Goal: Information Seeking & Learning: Learn about a topic

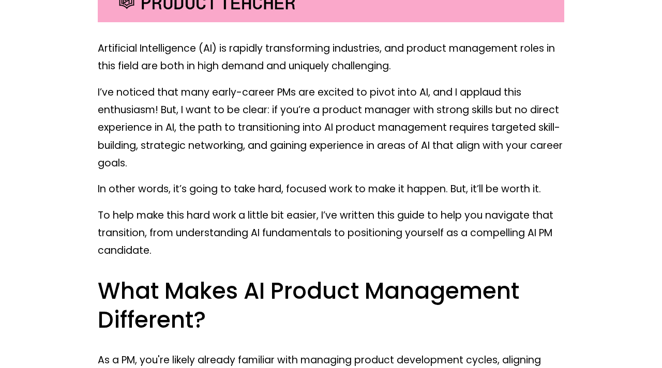
scroll to position [397, 0]
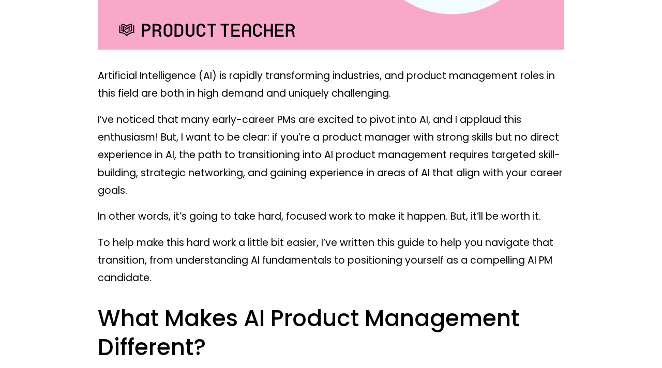
click at [201, 150] on p "I’ve noticed that many early-career PMs are excited to pivot into AI, and I app…" at bounding box center [331, 155] width 467 height 89
drag, startPoint x: 201, startPoint y: 150, endPoint x: 221, endPoint y: 167, distance: 26.4
click at [221, 167] on p "I’ve noticed that many early-career PMs are excited to pivot into AI, and I app…" at bounding box center [331, 155] width 467 height 89
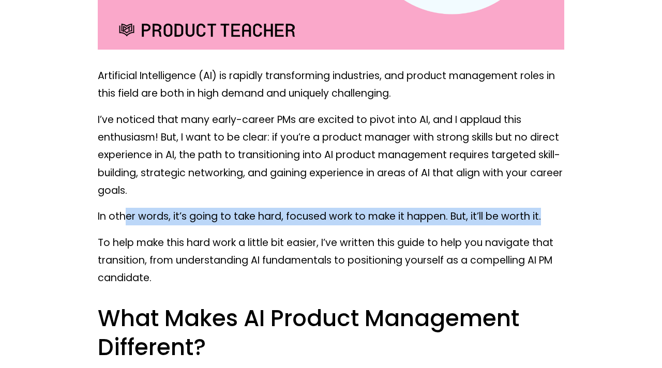
drag, startPoint x: 123, startPoint y: 214, endPoint x: 539, endPoint y: 225, distance: 416.2
click at [539, 225] on p "In other words, it’s going to take hard, focused work to make it happen. But, i…" at bounding box center [331, 217] width 467 height 18
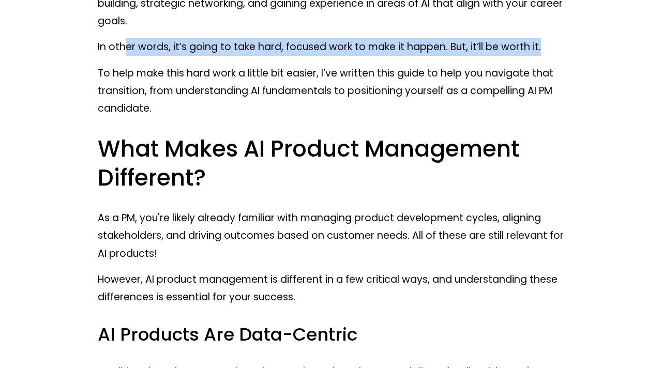
scroll to position [566, 0]
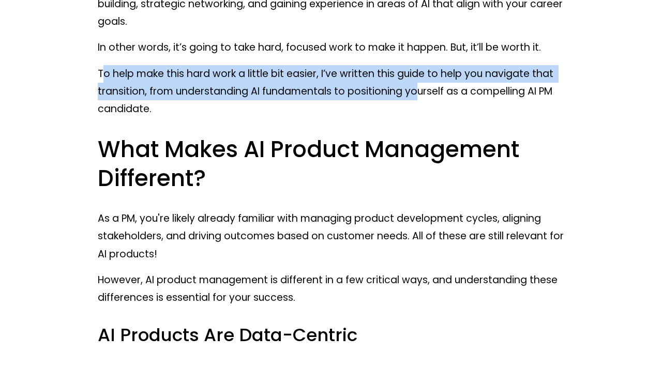
drag, startPoint x: 105, startPoint y: 73, endPoint x: 414, endPoint y: 90, distance: 309.9
click at [414, 90] on p "To help make this hard work a little bit easier, I’ve written this guide to hel…" at bounding box center [331, 91] width 467 height 53
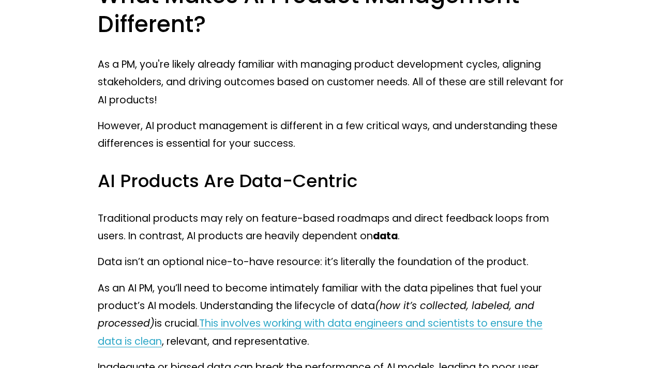
scroll to position [721, 0]
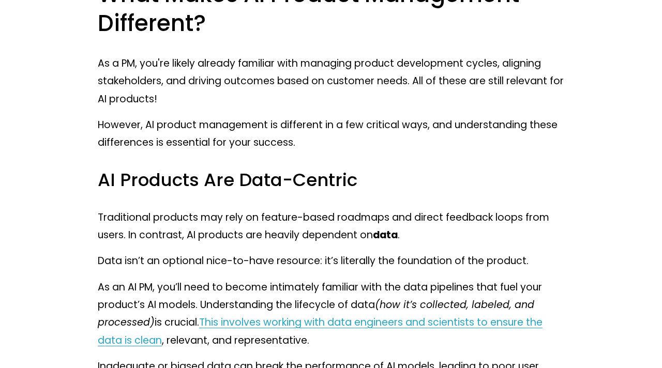
click at [180, 129] on p "However, AI product management is different in a few critical ways, and underst…" at bounding box center [331, 134] width 467 height 36
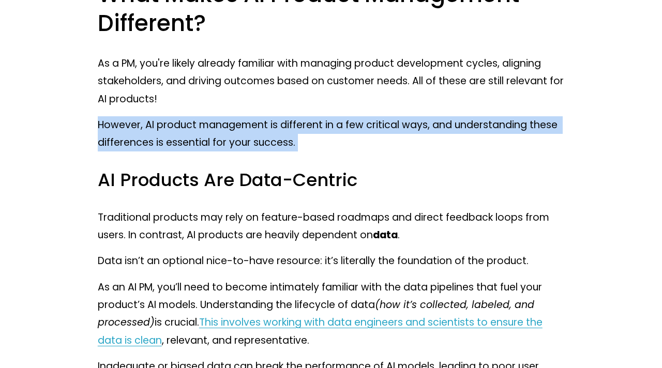
click at [180, 129] on p "However, AI product management is different in a few critical ways, and underst…" at bounding box center [331, 134] width 467 height 36
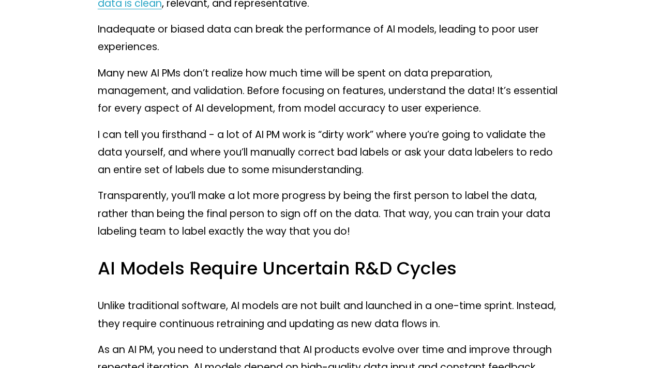
scroll to position [1060, 0]
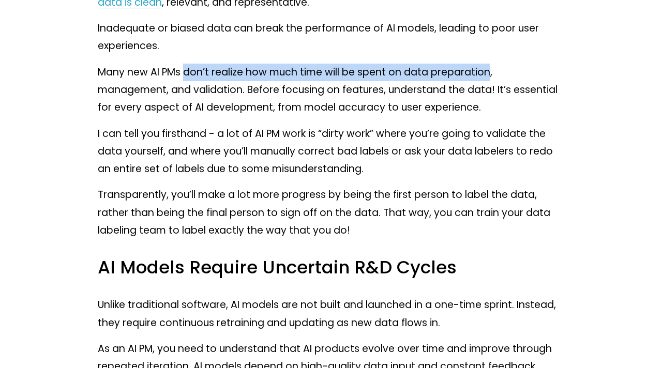
drag, startPoint x: 185, startPoint y: 74, endPoint x: 491, endPoint y: 75, distance: 306.3
click at [491, 75] on p "Many new AI PMs don’t realize how much time will be spent on data preparation, …" at bounding box center [331, 90] width 467 height 53
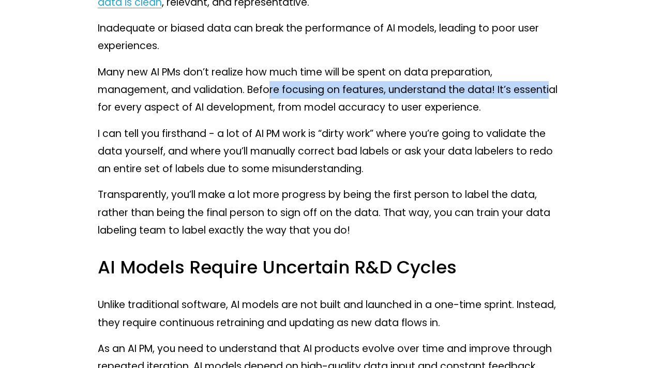
drag, startPoint x: 266, startPoint y: 87, endPoint x: 548, endPoint y: 98, distance: 282.2
click at [548, 98] on p "Many new AI PMs don’t realize how much time will be spent on data preparation, …" at bounding box center [331, 90] width 467 height 53
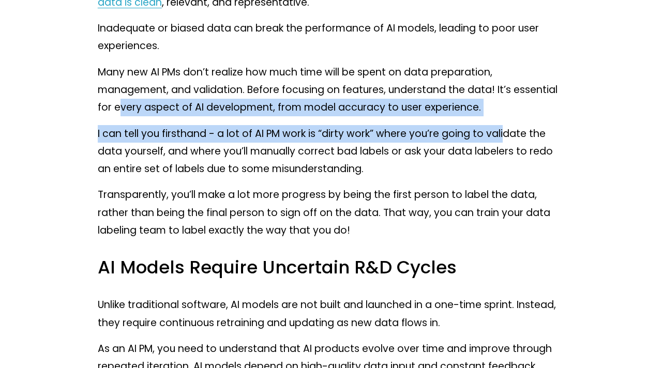
drag, startPoint x: 119, startPoint y: 110, endPoint x: 502, endPoint y: 131, distance: 384.0
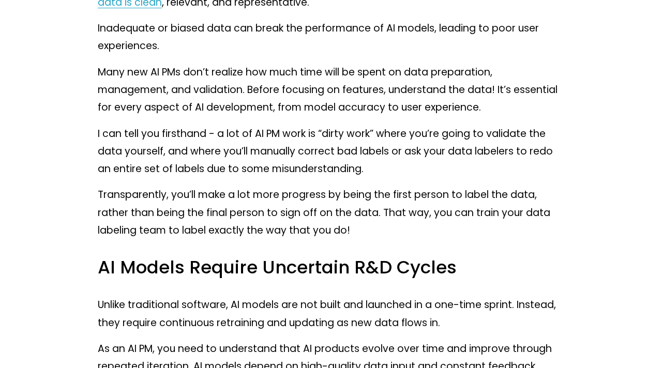
click at [183, 143] on p "I can tell you firsthand - a lot of AI PM work is “dirty work” where you’re goi…" at bounding box center [331, 151] width 467 height 53
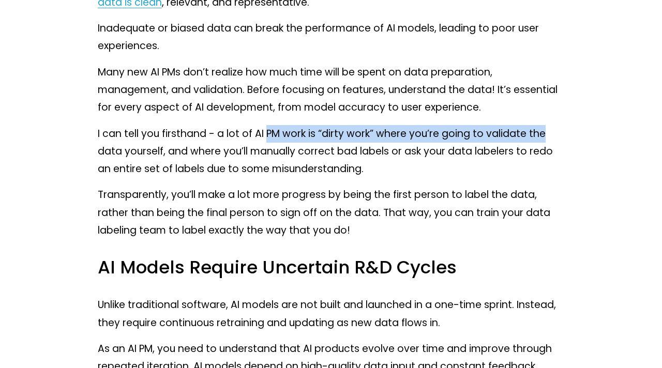
drag, startPoint x: 265, startPoint y: 127, endPoint x: 545, endPoint y: 130, distance: 280.0
click at [545, 130] on p "I can tell you firsthand - a lot of AI PM work is “dirty work” where you’re goi…" at bounding box center [331, 151] width 467 height 53
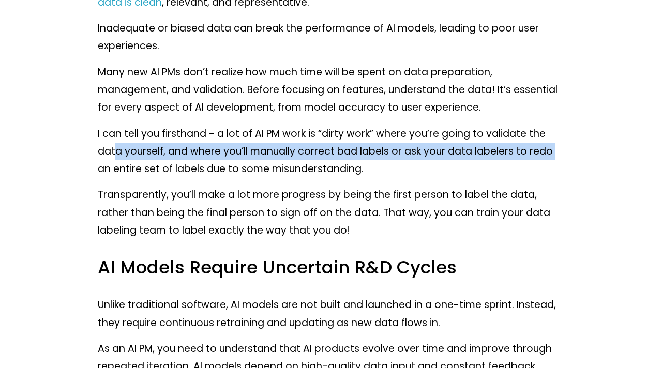
drag, startPoint x: 114, startPoint y: 155, endPoint x: 565, endPoint y: 156, distance: 450.2
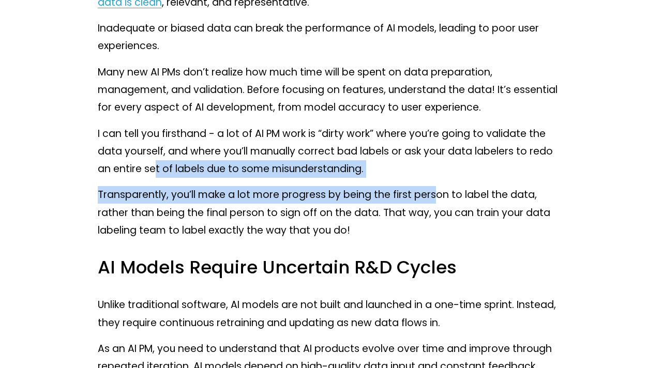
drag, startPoint x: 157, startPoint y: 173, endPoint x: 437, endPoint y: 194, distance: 280.7
click at [189, 195] on p "Transparently, you’ll make a lot more progress by being the first person to lab…" at bounding box center [331, 212] width 467 height 53
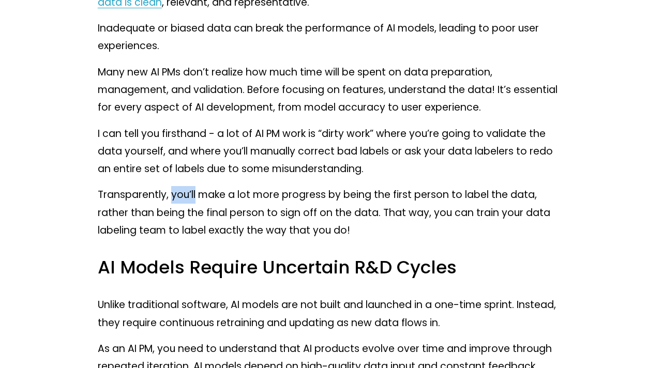
click at [189, 195] on p "Transparently, you’ll make a lot more progress by being the first person to lab…" at bounding box center [331, 212] width 467 height 53
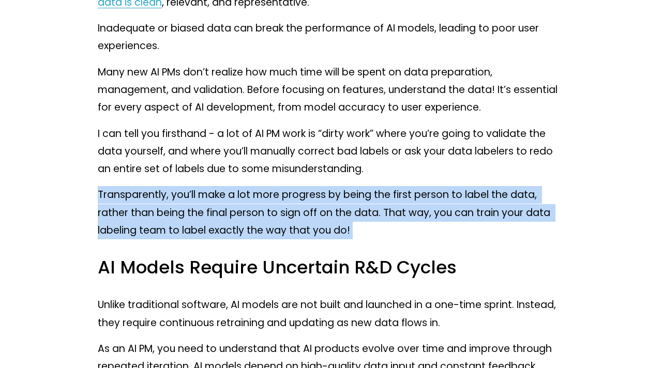
click at [189, 195] on p "Transparently, you’ll make a lot more progress by being the first person to lab…" at bounding box center [331, 212] width 467 height 53
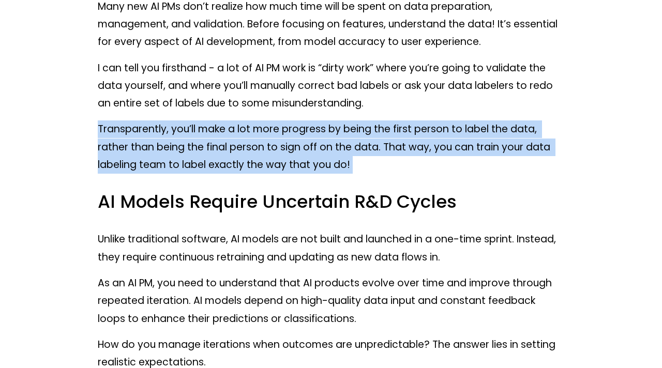
scroll to position [1131, 0]
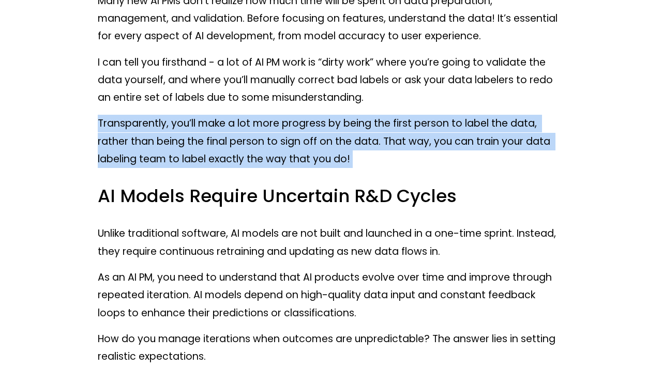
click at [191, 135] on p "Transparently, you’ll make a lot more progress by being the first person to lab…" at bounding box center [331, 141] width 467 height 53
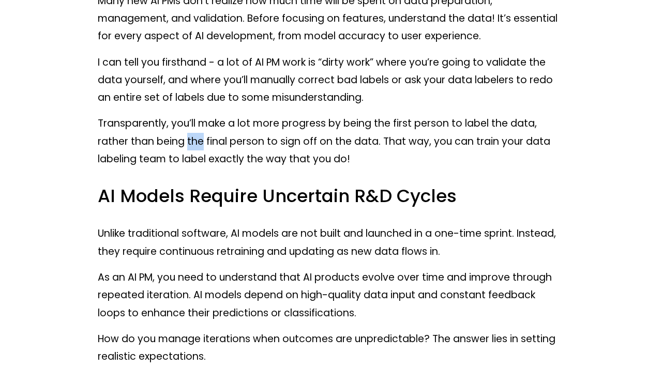
click at [191, 135] on p "Transparently, you’ll make a lot more progress by being the first person to lab…" at bounding box center [331, 141] width 467 height 53
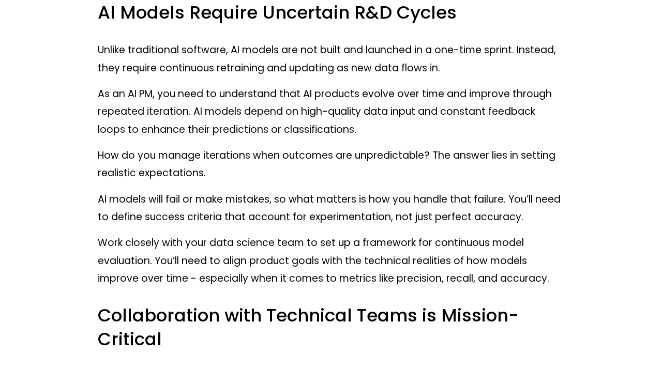
scroll to position [1315, 0]
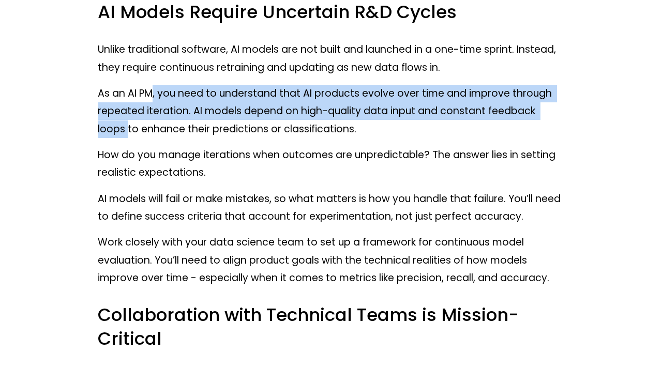
drag, startPoint x: 150, startPoint y: 98, endPoint x: 582, endPoint y: 117, distance: 433.0
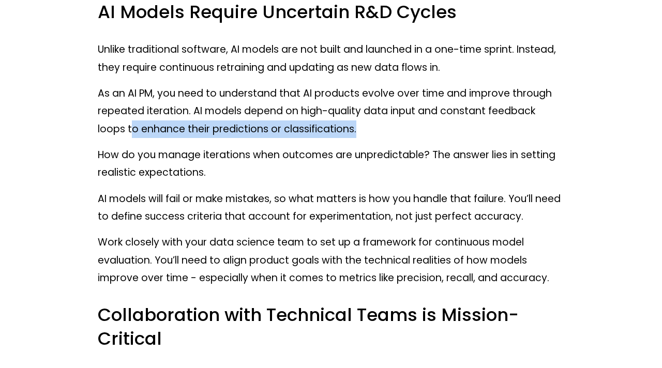
drag, startPoint x: 102, startPoint y: 136, endPoint x: 338, endPoint y: 131, distance: 235.5
click at [338, 131] on p "As an AI PM, you need to understand that AI products evolve over time and impro…" at bounding box center [331, 111] width 467 height 53
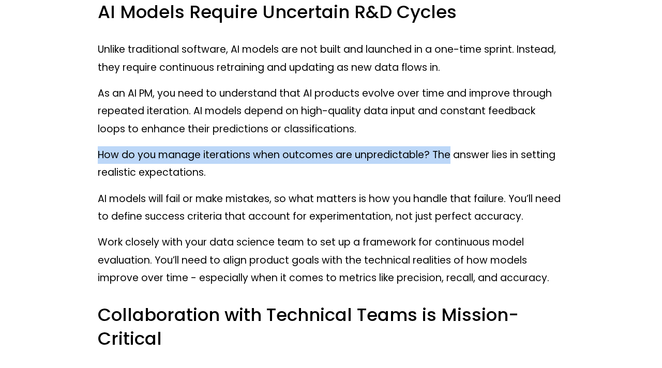
drag, startPoint x: 97, startPoint y: 154, endPoint x: 446, endPoint y: 155, distance: 348.8
click at [446, 155] on p "How do you manage iterations when outcomes are unpredictable? The answer lies i…" at bounding box center [331, 164] width 467 height 36
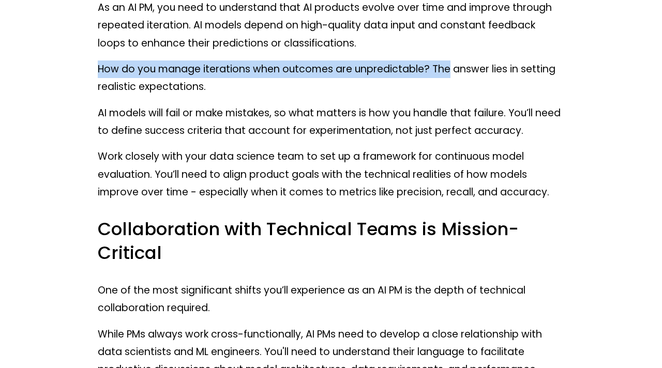
scroll to position [1402, 0]
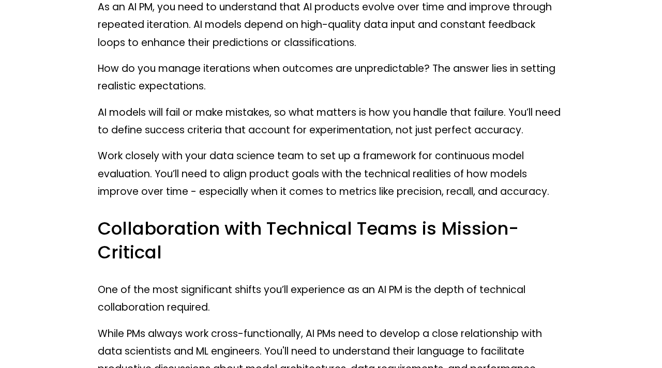
click at [191, 112] on p "AI models will fail or make mistakes, so what matters is how you handle that fa…" at bounding box center [331, 122] width 467 height 36
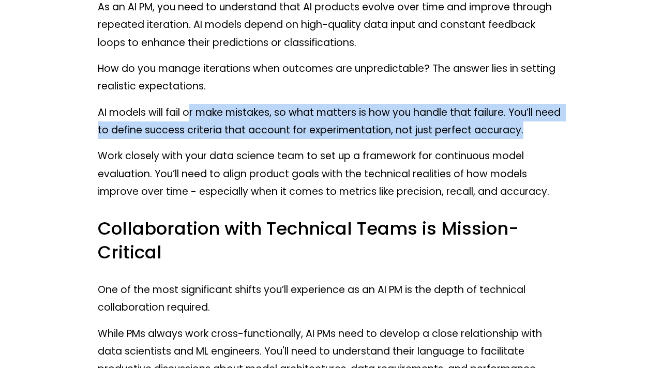
drag, startPoint x: 191, startPoint y: 112, endPoint x: 552, endPoint y: 128, distance: 361.0
click at [552, 128] on p "AI models will fail or make mistakes, so what matters is how you handle that fa…" at bounding box center [331, 122] width 467 height 36
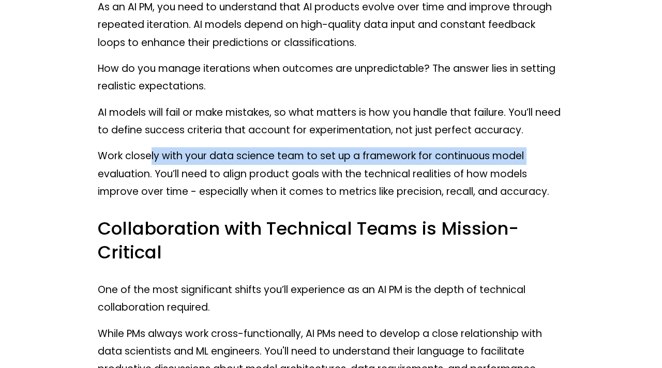
drag, startPoint x: 149, startPoint y: 157, endPoint x: 539, endPoint y: 151, distance: 390.7
click at [539, 151] on p "Work closely with your data science team to set up a framework for continuous m…" at bounding box center [331, 173] width 467 height 53
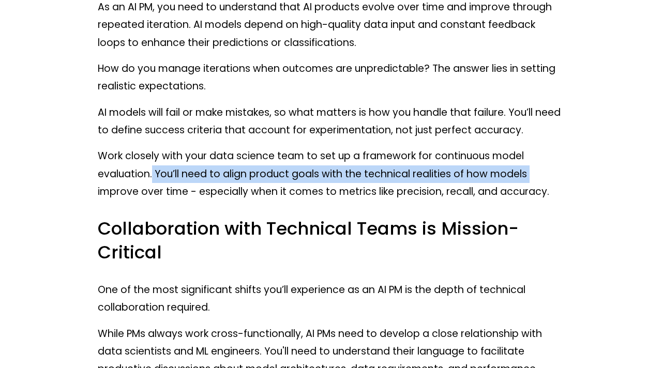
drag, startPoint x: 151, startPoint y: 171, endPoint x: 531, endPoint y: 173, distance: 380.3
click at [531, 173] on p "Work closely with your data science team to set up a framework for continuous m…" at bounding box center [331, 173] width 467 height 53
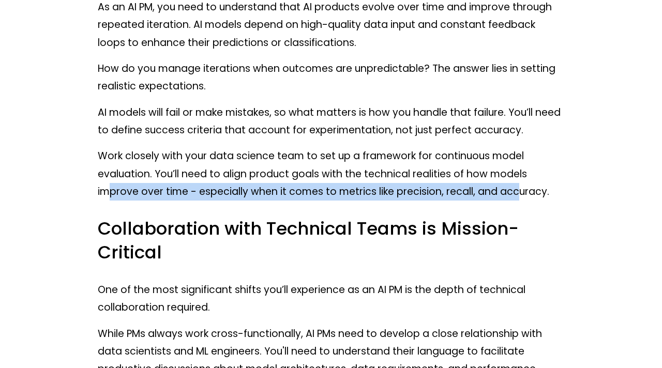
drag, startPoint x: 113, startPoint y: 194, endPoint x: 519, endPoint y: 190, distance: 406.2
click at [519, 190] on p "Work closely with your data science team to set up a framework for continuous m…" at bounding box center [331, 173] width 467 height 53
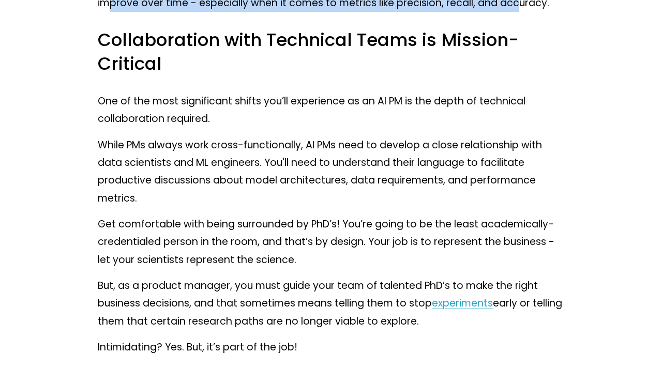
scroll to position [1590, 0]
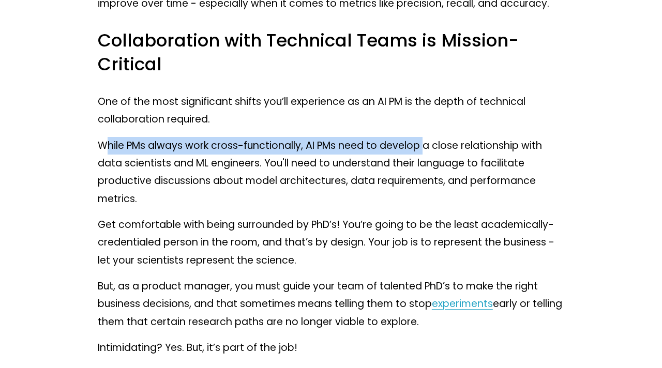
drag, startPoint x: 103, startPoint y: 147, endPoint x: 425, endPoint y: 154, distance: 322.4
click at [425, 154] on p "While PMs always work cross-functionally, AI PMs need to develop a close relati…" at bounding box center [331, 172] width 467 height 71
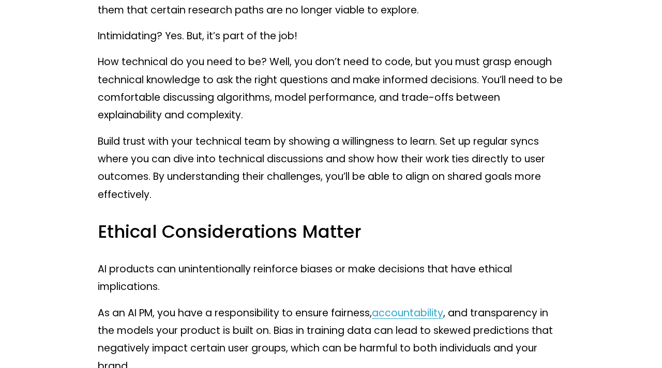
scroll to position [1889, 0]
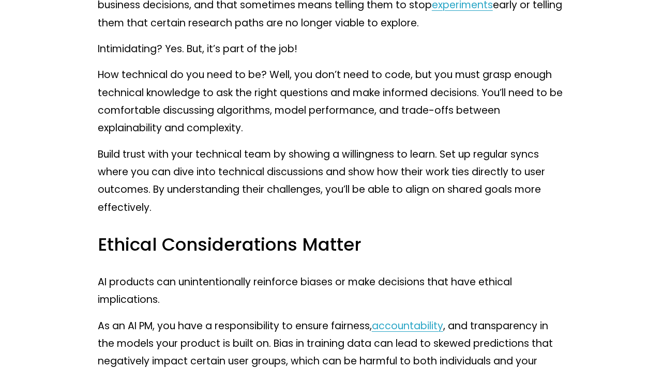
click at [197, 93] on p "How technical do you need to be? Well, you don’t need to code, but you must gra…" at bounding box center [331, 101] width 467 height 71
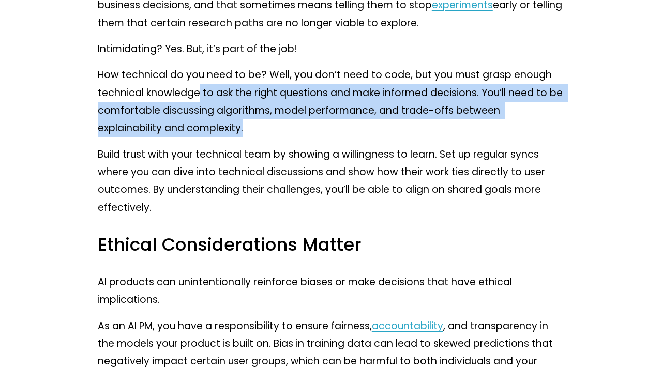
drag, startPoint x: 197, startPoint y: 93, endPoint x: 443, endPoint y: 122, distance: 247.5
click at [443, 122] on p "How technical do you need to be? Well, you don’t need to code, but you must gra…" at bounding box center [331, 101] width 467 height 71
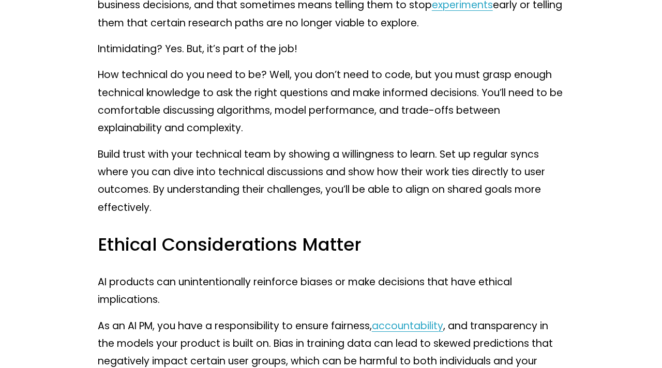
click at [227, 172] on p "Build trust with your technical team by showing a willingness to learn. Set up …" at bounding box center [331, 181] width 467 height 71
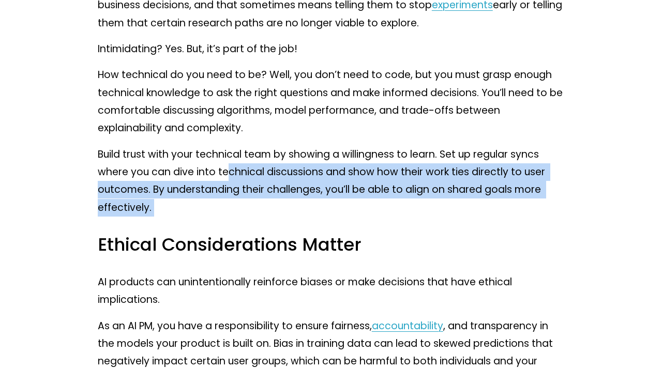
drag, startPoint x: 227, startPoint y: 172, endPoint x: 552, endPoint y: 217, distance: 328.1
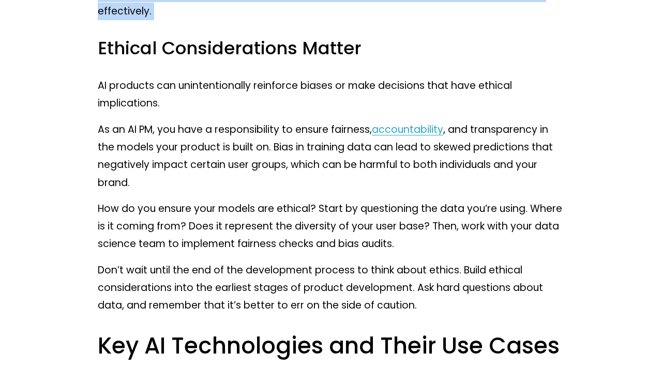
scroll to position [2086, 0]
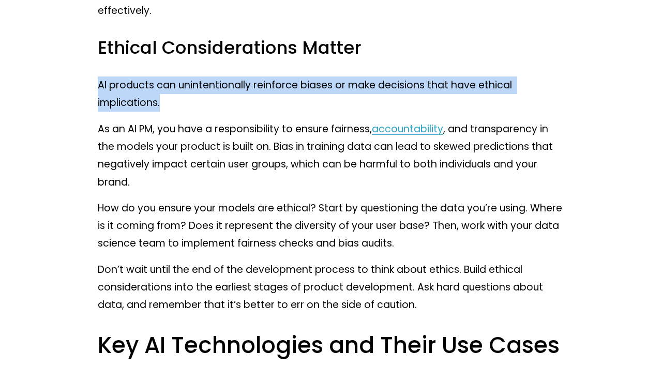
drag, startPoint x: 97, startPoint y: 84, endPoint x: 292, endPoint y: 98, distance: 196.1
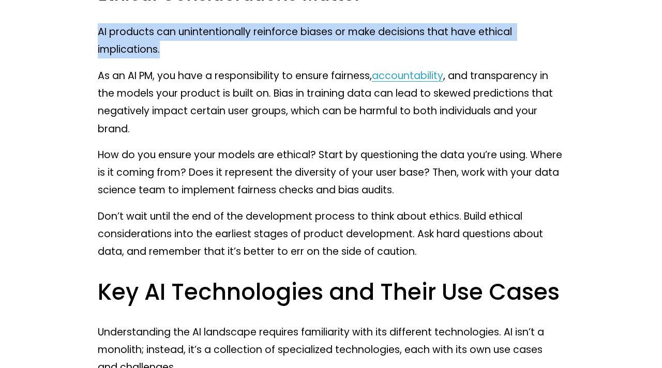
scroll to position [2140, 0]
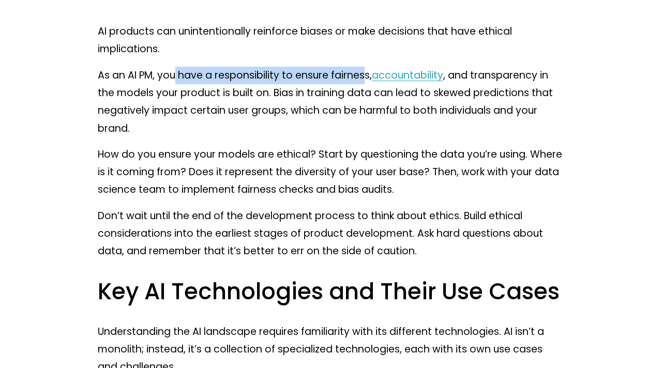
drag, startPoint x: 173, startPoint y: 77, endPoint x: 366, endPoint y: 76, distance: 193.0
click at [366, 76] on p "As an AI PM, you have a responsibility to ensure fairness, accountability , and…" at bounding box center [331, 102] width 467 height 71
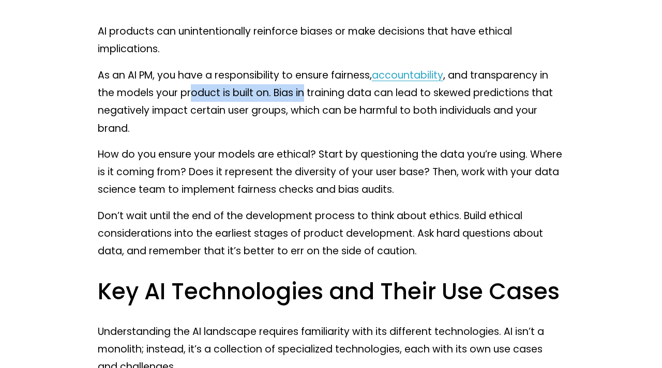
drag, startPoint x: 194, startPoint y: 92, endPoint x: 303, endPoint y: 87, distance: 109.8
click at [303, 87] on p "As an AI PM, you have a responsibility to ensure fairness, accountability , and…" at bounding box center [331, 102] width 467 height 71
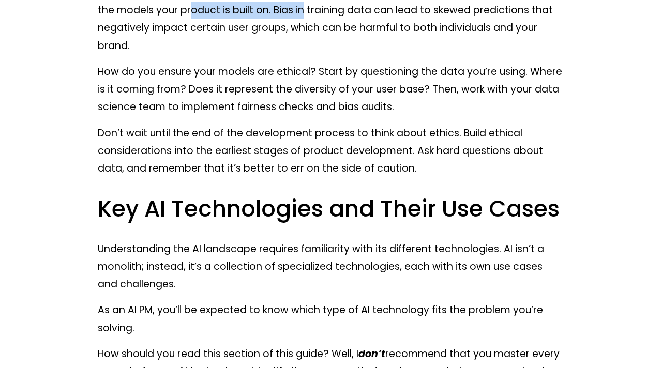
scroll to position [2223, 0]
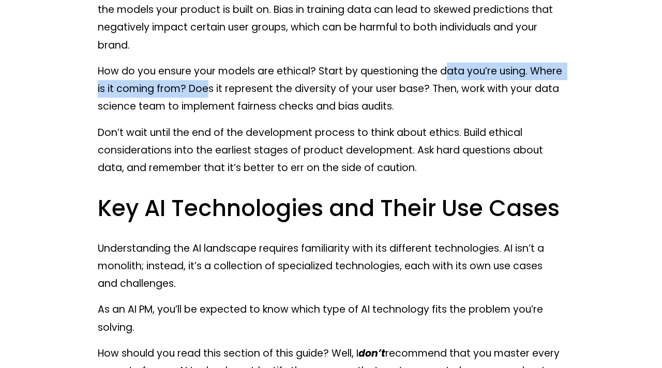
drag, startPoint x: 207, startPoint y: 89, endPoint x: 446, endPoint y: 76, distance: 239.4
click at [446, 76] on p "How do you ensure your models are ethical? Start by questioning the data you’re…" at bounding box center [331, 89] width 467 height 53
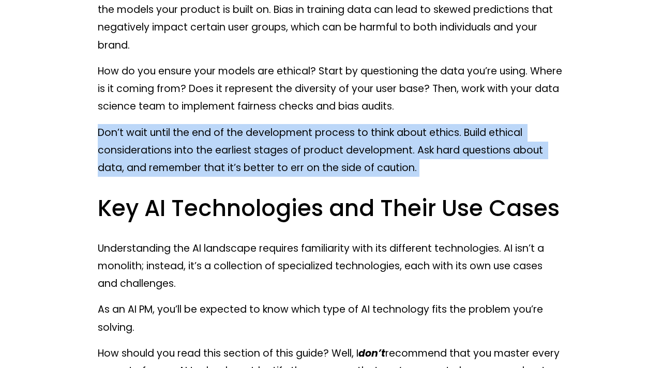
drag, startPoint x: 97, startPoint y: 132, endPoint x: 524, endPoint y: 188, distance: 430.5
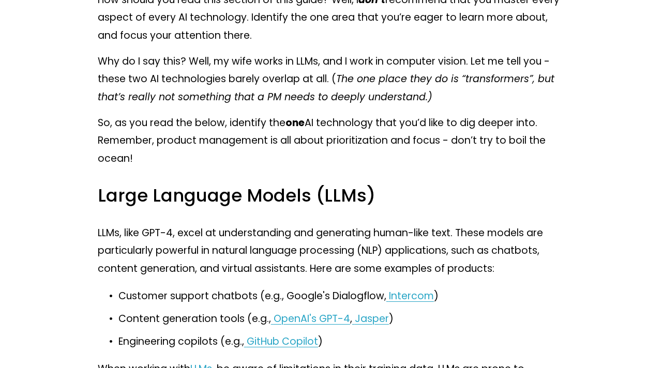
scroll to position [2579, 0]
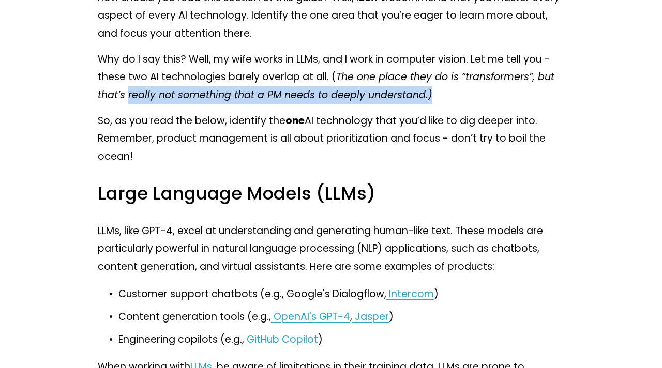
drag, startPoint x: 129, startPoint y: 94, endPoint x: 479, endPoint y: 95, distance: 349.3
click at [479, 95] on p "Why do I say this? Well, my wife works in LLMs, and I work in computer vision. …" at bounding box center [331, 77] width 467 height 53
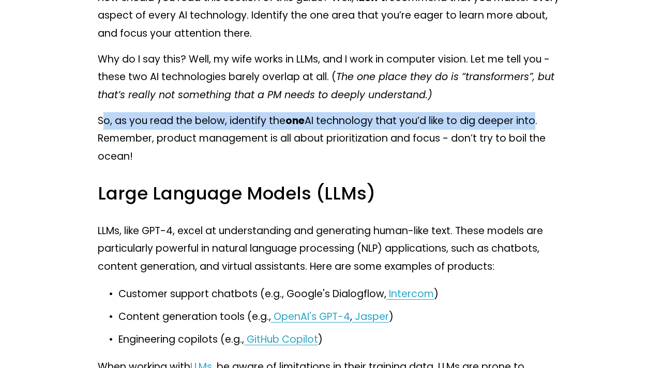
drag, startPoint x: 104, startPoint y: 121, endPoint x: 532, endPoint y: 117, distance: 427.9
click at [532, 117] on p "So, as you read the below, identify the one AI technology that you’d like to di…" at bounding box center [331, 138] width 467 height 53
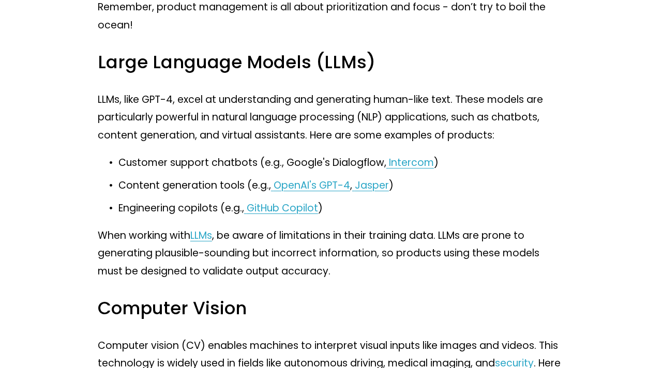
scroll to position [2713, 0]
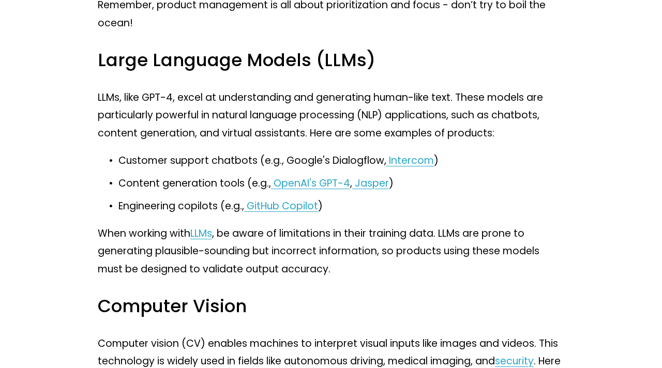
click at [150, 96] on p "LLMs, like GPT-4, excel at understanding and generating human-like text. These …" at bounding box center [331, 115] width 467 height 53
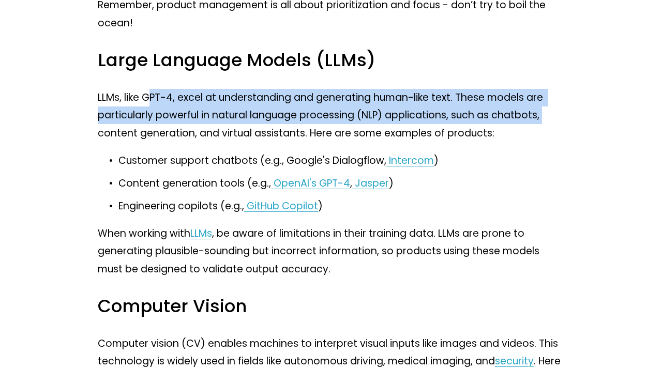
drag, startPoint x: 150, startPoint y: 96, endPoint x: 542, endPoint y: 118, distance: 393.4
click at [542, 118] on p "LLMs, like GPT-4, excel at understanding and generating human-like text. These …" at bounding box center [331, 115] width 467 height 53
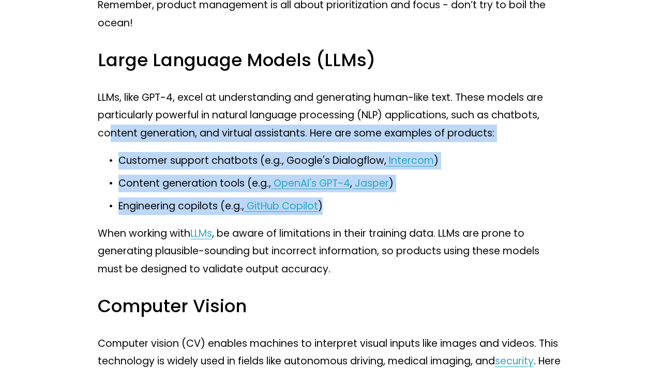
drag, startPoint x: 107, startPoint y: 135, endPoint x: 511, endPoint y: 198, distance: 409.6
click at [446, 188] on p "Content generation tools (e.g., OpenAI's GPT-4 , [PERSON_NAME] )" at bounding box center [341, 184] width 446 height 18
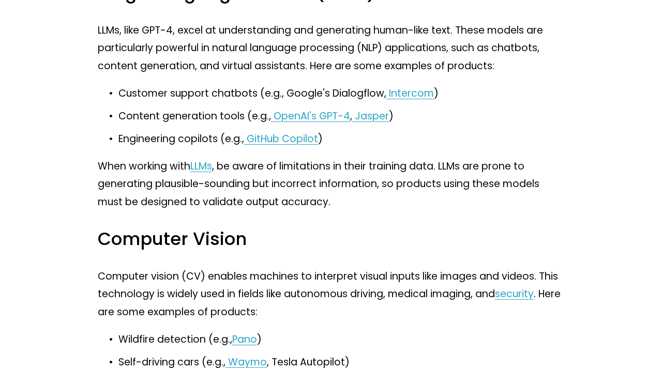
scroll to position [2780, 0]
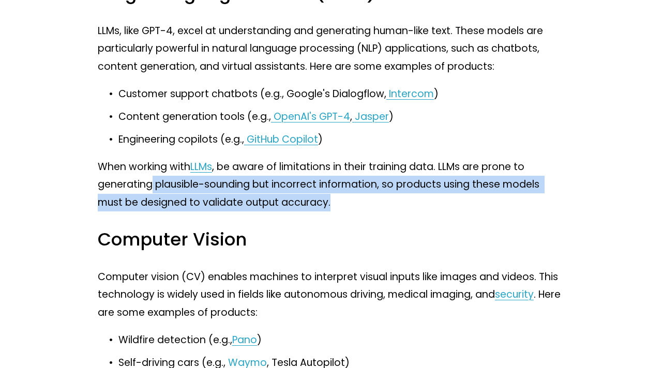
drag, startPoint x: 152, startPoint y: 181, endPoint x: 348, endPoint y: 198, distance: 196.3
click at [348, 198] on p "When working with LLMs , be aware of limitations in their training data. LLMs a…" at bounding box center [331, 184] width 467 height 53
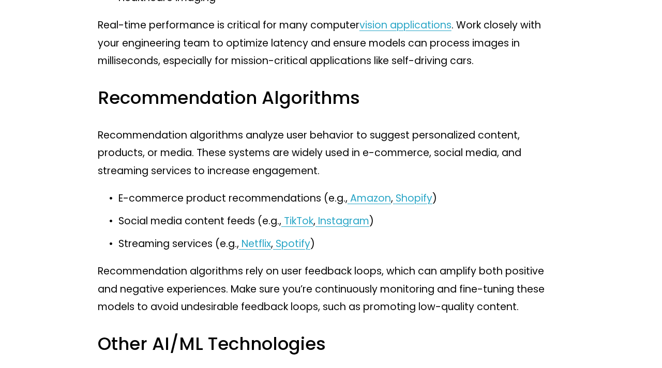
scroll to position [3171, 0]
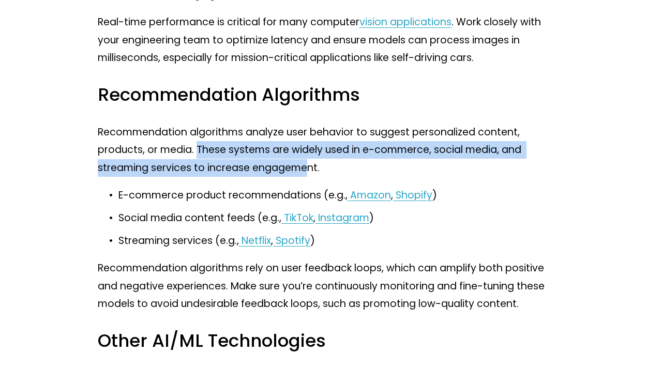
drag, startPoint x: 198, startPoint y: 148, endPoint x: 305, endPoint y: 161, distance: 107.9
click at [305, 161] on p "Recommendation algorithms analyze user behavior to suggest personalized content…" at bounding box center [331, 150] width 467 height 53
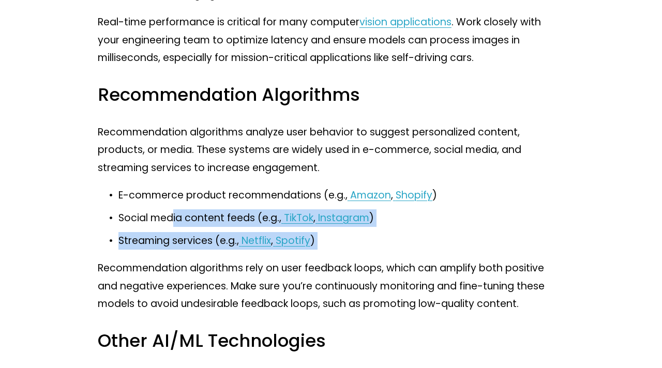
drag, startPoint x: 173, startPoint y: 223, endPoint x: 198, endPoint y: 253, distance: 39.3
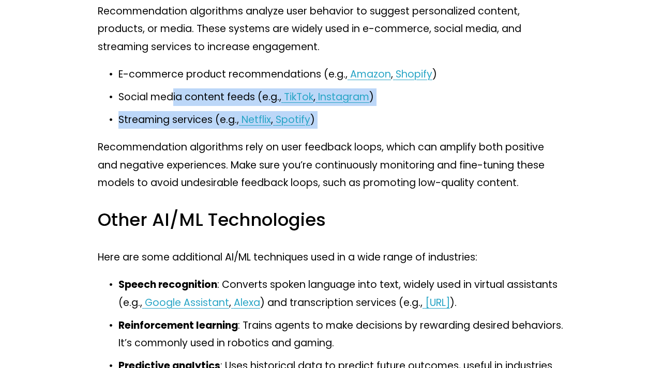
scroll to position [3295, 0]
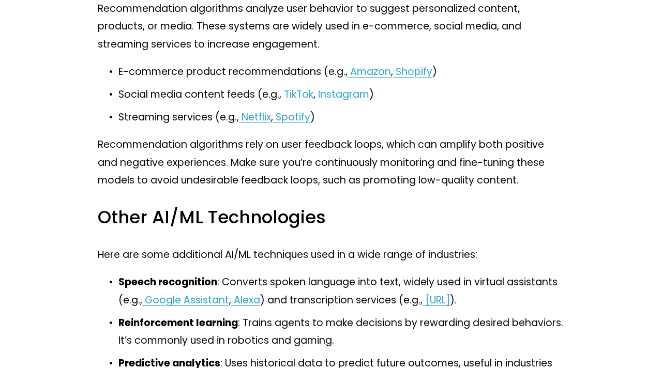
click at [200, 145] on p "Recommendation algorithms rely on user feedback loops, which can amplify both p…" at bounding box center [331, 162] width 467 height 53
click at [279, 159] on p "Recommendation algorithms rely on user feedback loops, which can amplify both p…" at bounding box center [331, 162] width 467 height 53
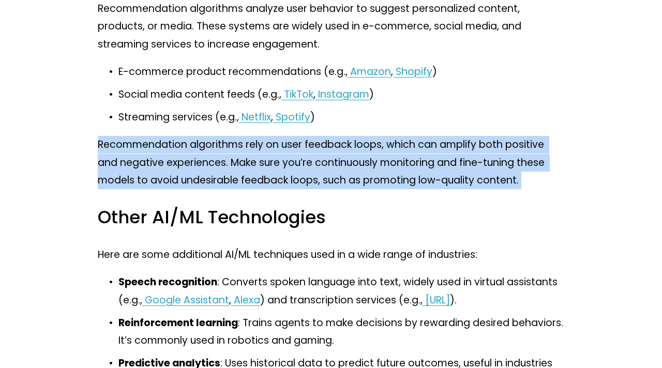
click at [279, 159] on p "Recommendation algorithms rely on user feedback loops, which can amplify both p…" at bounding box center [331, 162] width 467 height 53
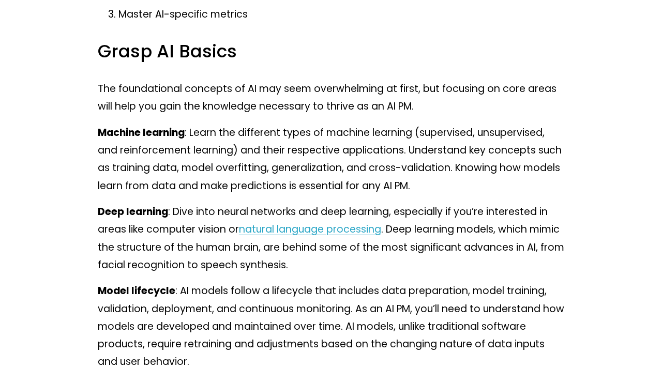
scroll to position [4129, 0]
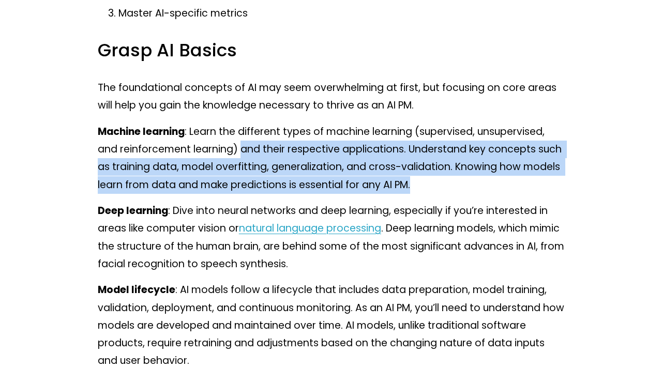
drag, startPoint x: 242, startPoint y: 152, endPoint x: 553, endPoint y: 180, distance: 312.3
click at [553, 180] on p "Machine learning : Learn the different types of machine learning (supervised, u…" at bounding box center [331, 158] width 467 height 71
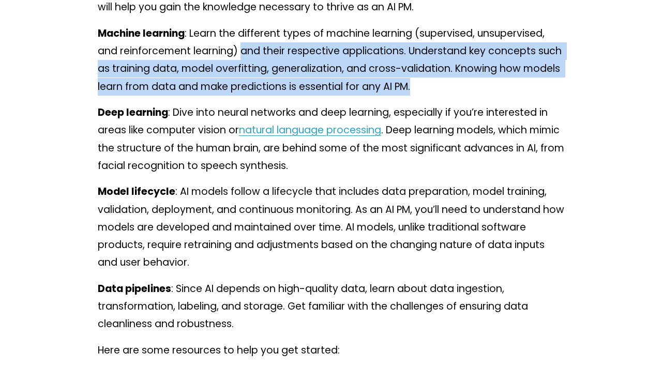
scroll to position [4227, 0]
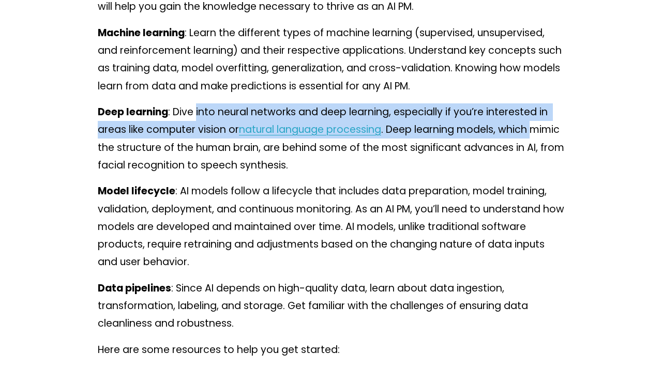
drag, startPoint x: 198, startPoint y: 109, endPoint x: 552, endPoint y: 128, distance: 355.0
click at [552, 128] on p "Deep learning : Dive into neural networks and deep learning, especially if you’…" at bounding box center [331, 138] width 467 height 71
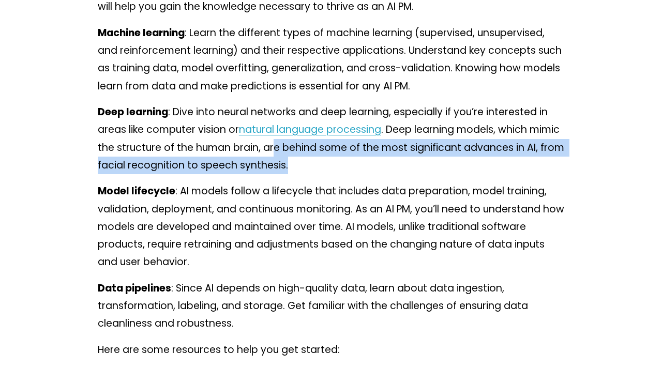
drag, startPoint x: 307, startPoint y: 148, endPoint x: 353, endPoint y: 164, distance: 48.8
click at [353, 164] on p "Deep learning : Dive into neural networks and deep learning, especially if you’…" at bounding box center [331, 138] width 467 height 71
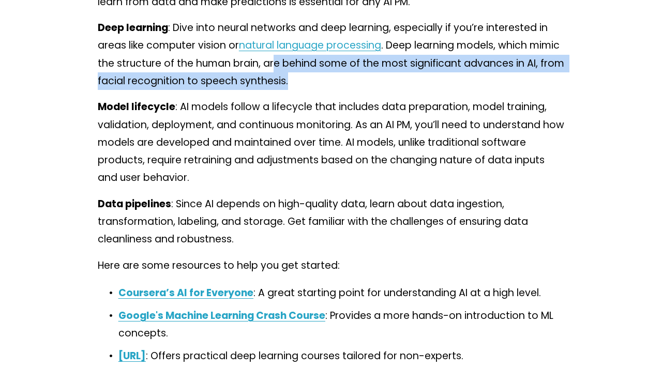
scroll to position [4315, 0]
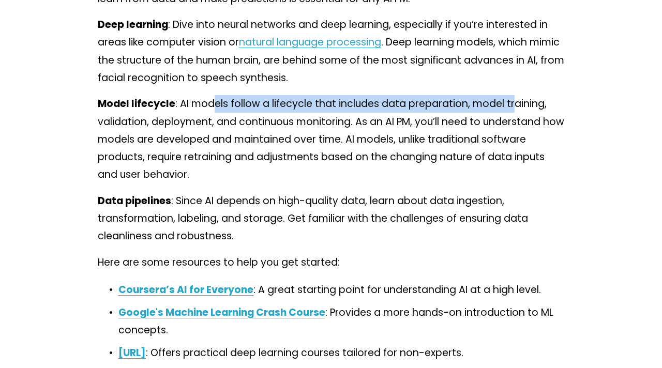
drag, startPoint x: 210, startPoint y: 105, endPoint x: 511, endPoint y: 107, distance: 301.2
click at [511, 107] on p "Model lifecycle : AI models follow a lifecycle that includes data preparation, …" at bounding box center [331, 139] width 467 height 89
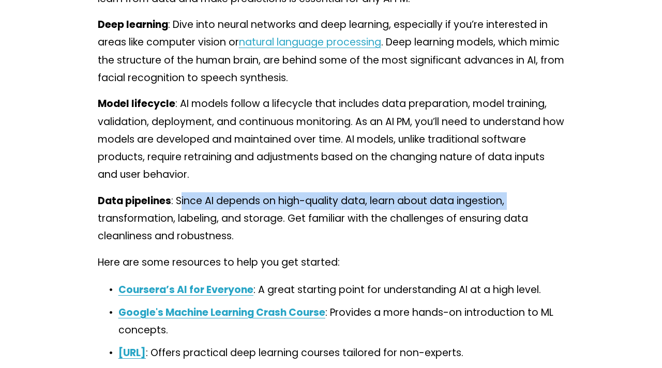
drag, startPoint x: 181, startPoint y: 200, endPoint x: 524, endPoint y: 205, distance: 343.1
click at [524, 205] on p "Data pipelines : Since AI depends on high-quality data, learn about data ingest…" at bounding box center [331, 218] width 467 height 53
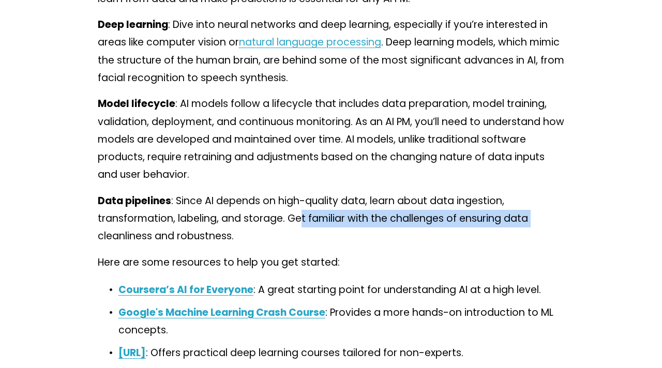
drag, startPoint x: 300, startPoint y: 219, endPoint x: 535, endPoint y: 216, distance: 234.9
click at [535, 216] on p "Data pipelines : Since AI depends on high-quality data, learn about data ingest…" at bounding box center [331, 218] width 467 height 53
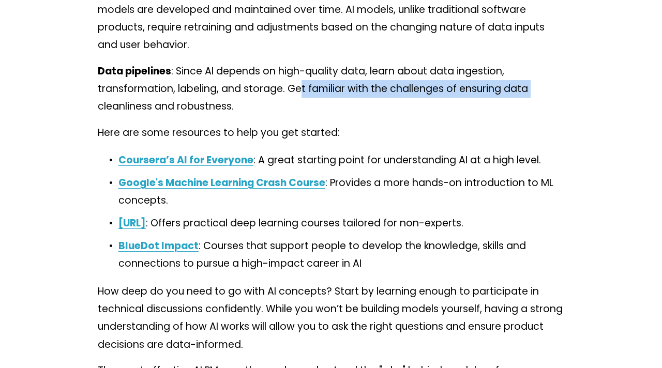
scroll to position [4446, 0]
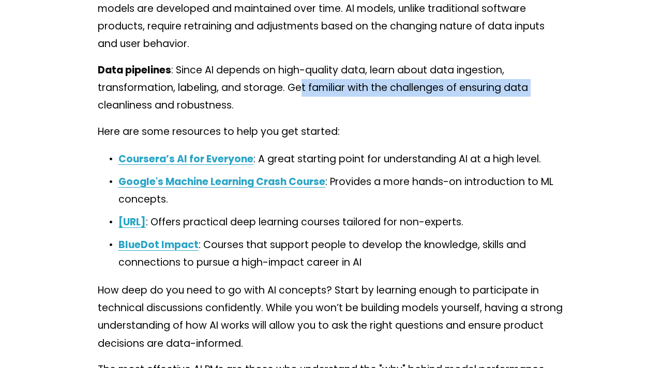
click at [222, 158] on strong "Coursera’s AI for Everyone" at bounding box center [185, 159] width 135 height 14
click at [231, 160] on strong "Coursera’s AI for Everyone" at bounding box center [185, 159] width 135 height 14
click at [240, 183] on strong "Google's Machine Learning Crash Course" at bounding box center [221, 182] width 207 height 14
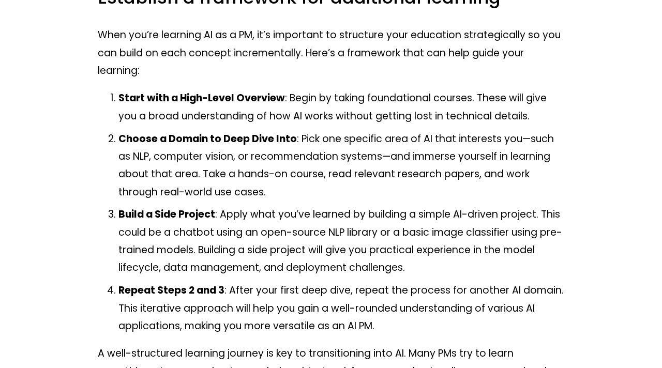
scroll to position [4925, 0]
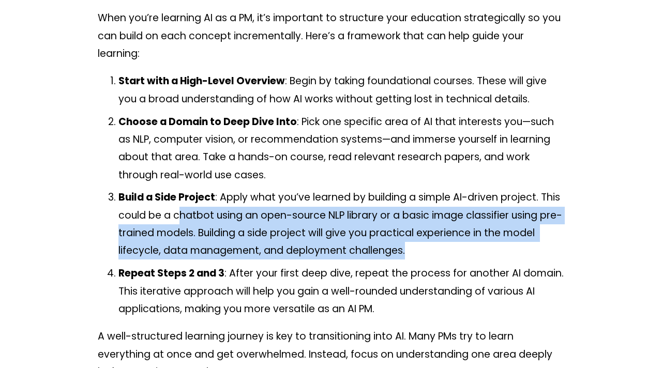
drag, startPoint x: 179, startPoint y: 212, endPoint x: 527, endPoint y: 240, distance: 349.8
click at [552, 245] on p "Build a Side Project : Apply what you’ve learned by building a simple AI-driven…" at bounding box center [341, 224] width 446 height 71
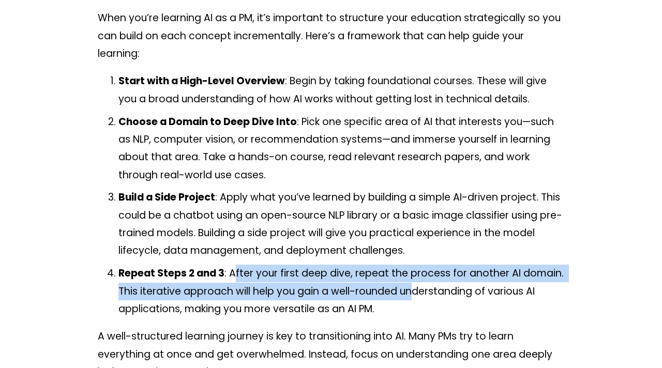
drag, startPoint x: 235, startPoint y: 271, endPoint x: 411, endPoint y: 288, distance: 176.3
click at [411, 288] on p "Repeat Steps 2 and 3 : After your first deep dive, repeat the process for anoth…" at bounding box center [341, 291] width 446 height 53
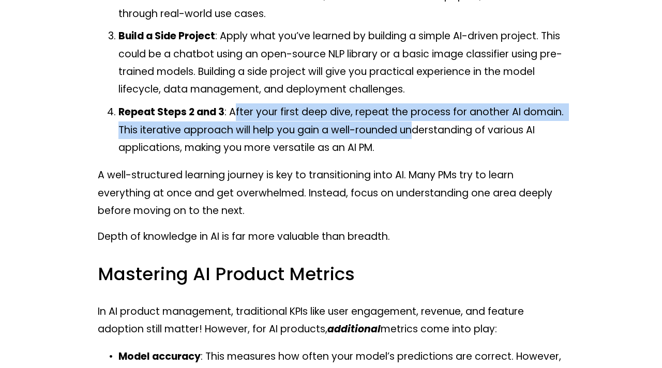
scroll to position [5094, 0]
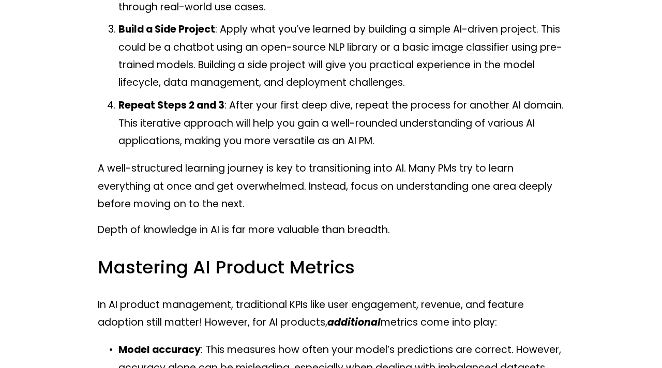
click at [240, 175] on p "A well-structured learning journey is key to transitioning into AI. Many PMs tr…" at bounding box center [331, 186] width 467 height 53
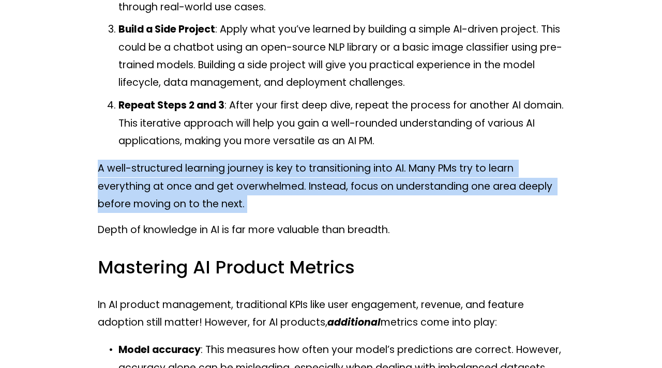
click at [240, 175] on p "A well-structured learning journey is key to transitioning into AI. Many PMs tr…" at bounding box center [331, 186] width 467 height 53
click at [230, 187] on p "A well-structured learning journey is key to transitioning into AI. Many PMs tr…" at bounding box center [331, 186] width 467 height 53
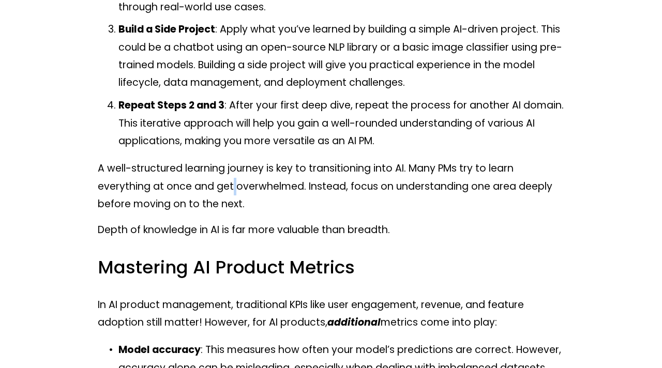
click at [230, 187] on p "A well-structured learning journey is key to transitioning into AI. Many PMs tr…" at bounding box center [331, 186] width 467 height 53
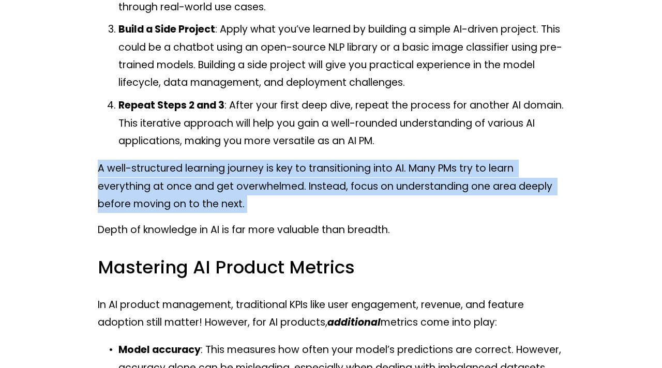
click at [230, 187] on p "A well-structured learning journey is key to transitioning into AI. Many PMs tr…" at bounding box center [331, 186] width 467 height 53
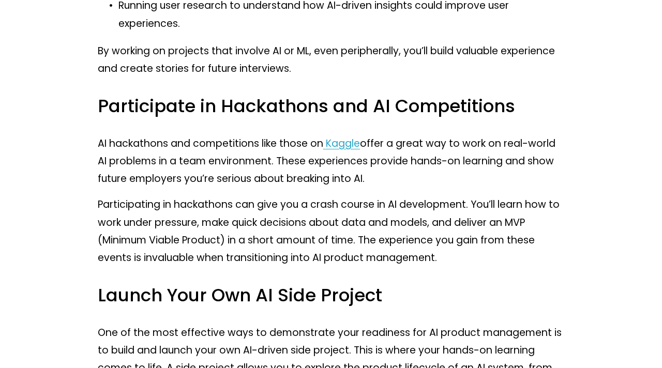
scroll to position [6435, 0]
